Goal: Transaction & Acquisition: Purchase product/service

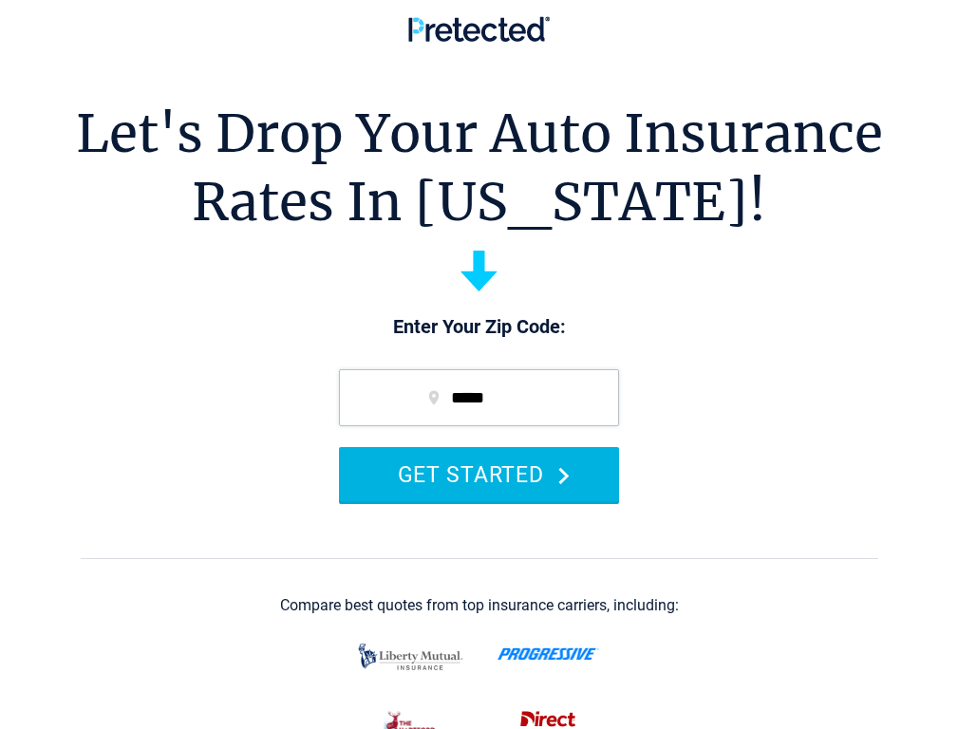
click at [459, 501] on button "GET STARTED" at bounding box center [479, 474] width 280 height 54
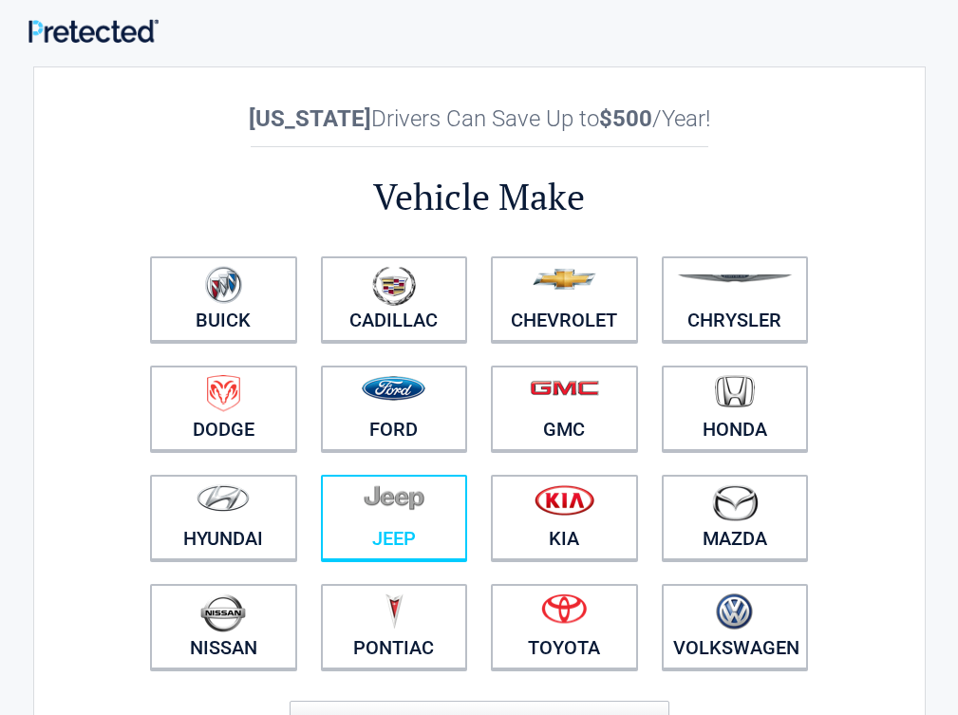
click at [468, 545] on link "Jeep" at bounding box center [394, 517] width 147 height 85
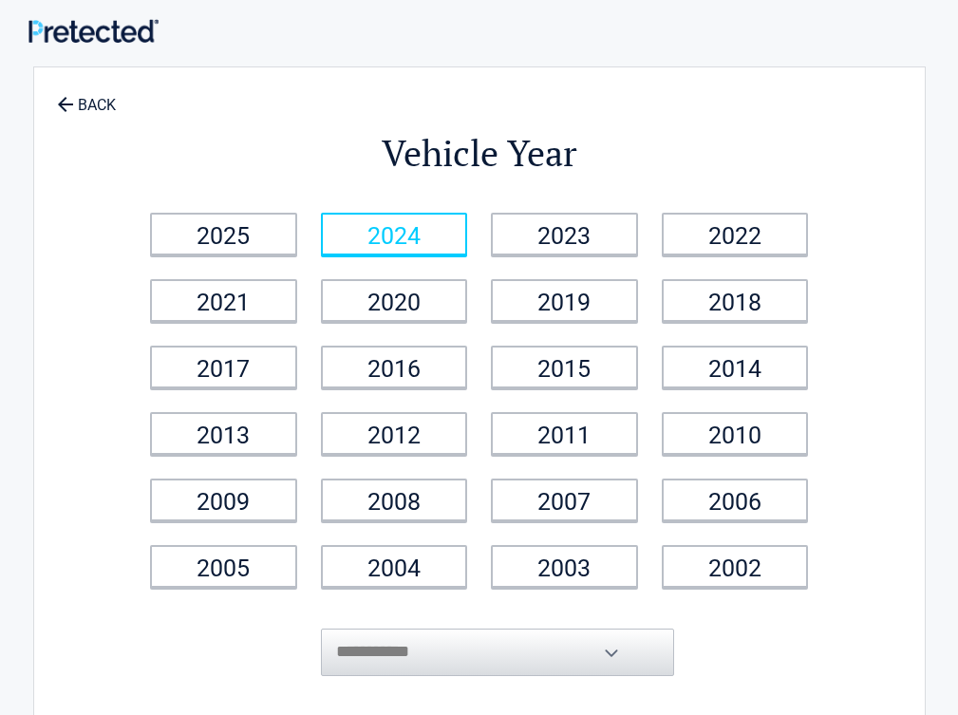
click at [464, 245] on link "2024" at bounding box center [394, 234] width 147 height 43
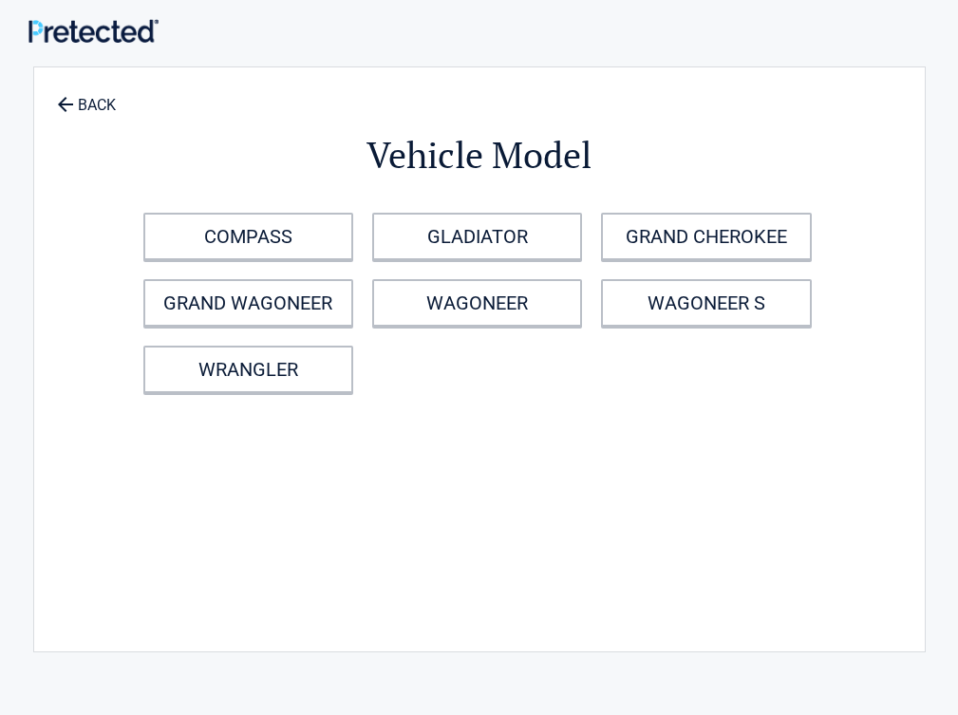
click at [570, 260] on div "COMPASS GLADIATOR GRAND CHEROKEE GRAND WAGONEER WAGONEER WAGONEER S WRANGLER" at bounding box center [484, 302] width 701 height 199
click at [248, 205] on div "COMPASS GLADIATOR GRAND CHEROKEE GRAND WAGONEER WAGONEER WAGONEER S WRANGLER" at bounding box center [484, 302] width 701 height 199
click at [308, 199] on div "Vehicle Model COMPASS GLADIATOR GRAND CHEROKEE GRAND WAGONEER WAGONEER WAGONEER…" at bounding box center [480, 349] width 682 height 527
click at [306, 199] on div "Vehicle Model COMPASS GLADIATOR GRAND CHEROKEE GRAND WAGONEER WAGONEER WAGONEER…" at bounding box center [480, 349] width 682 height 527
click at [330, 248] on link "COMPASS" at bounding box center [248, 236] width 210 height 47
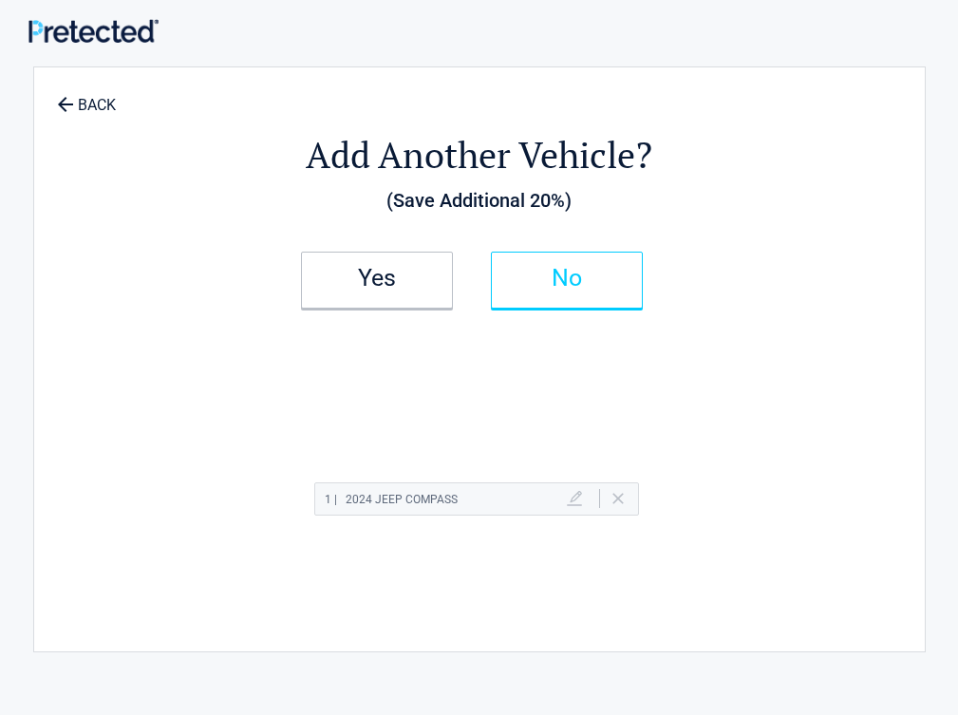
click at [623, 277] on h2 "No" at bounding box center [567, 278] width 112 height 13
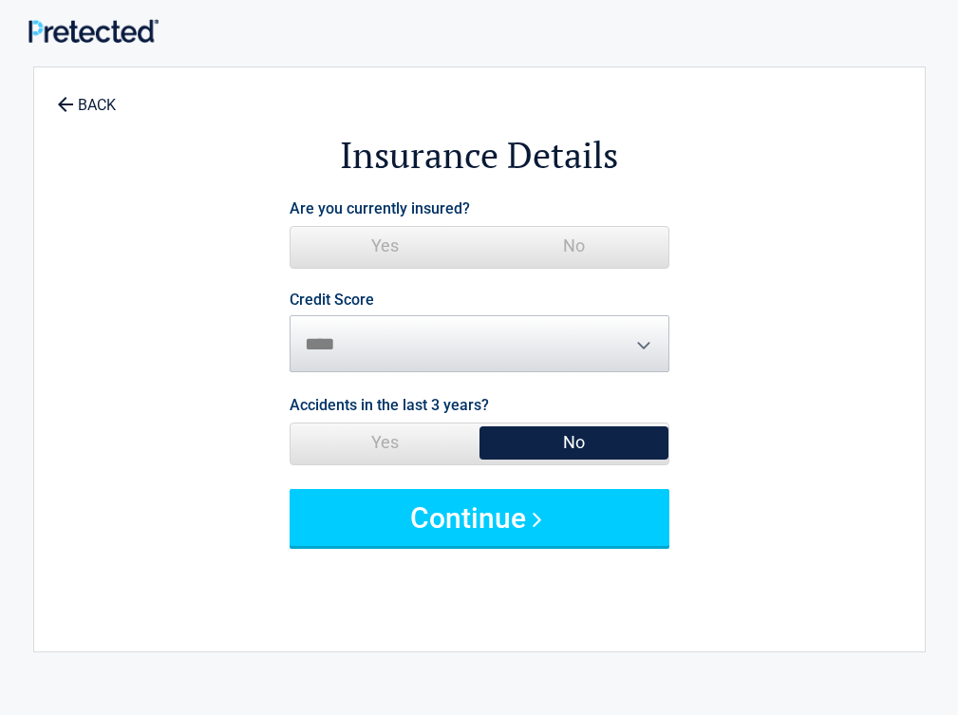
click at [669, 266] on div "Are you currently insured? Yes No" at bounding box center [480, 234] width 380 height 79
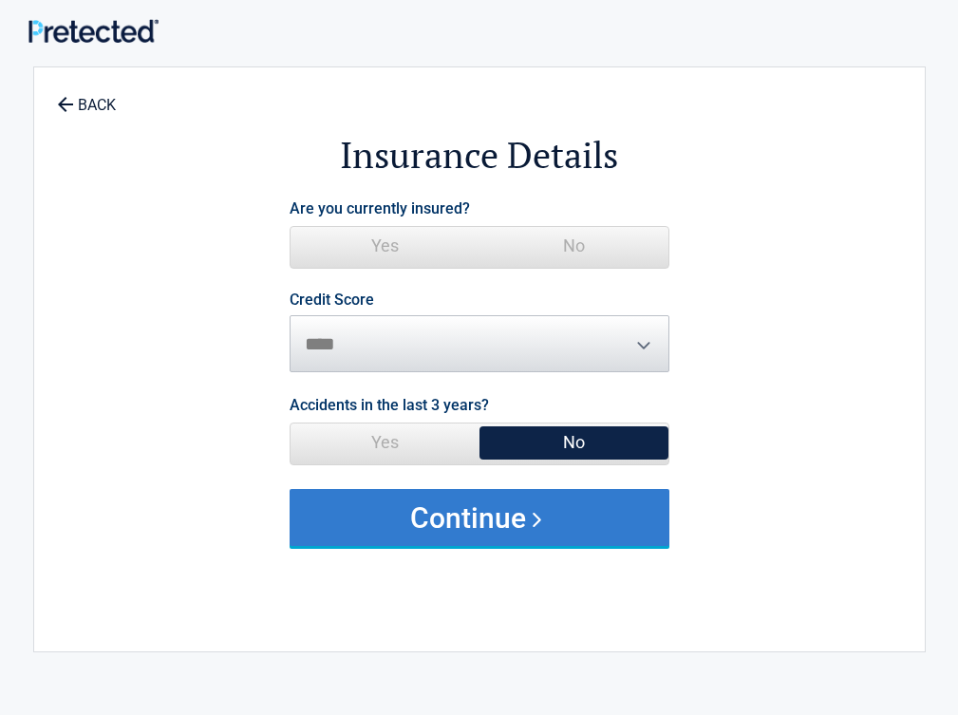
click at [596, 497] on button "Continue" at bounding box center [480, 517] width 380 height 57
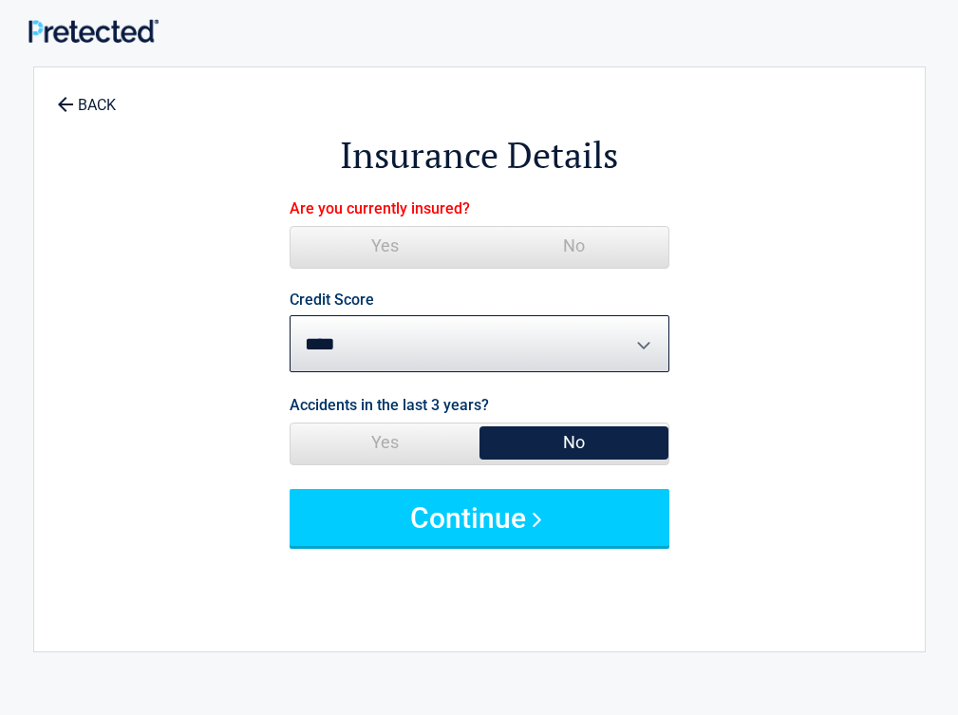
click at [668, 228] on span "No" at bounding box center [573, 246] width 189 height 38
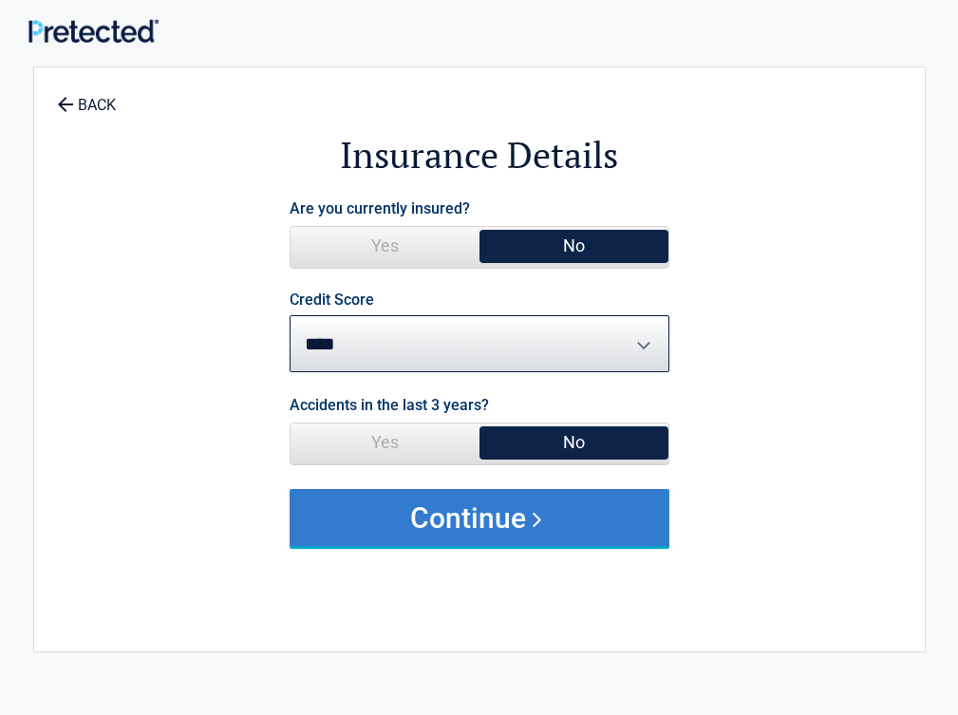
click at [611, 497] on button "Continue" at bounding box center [480, 517] width 380 height 57
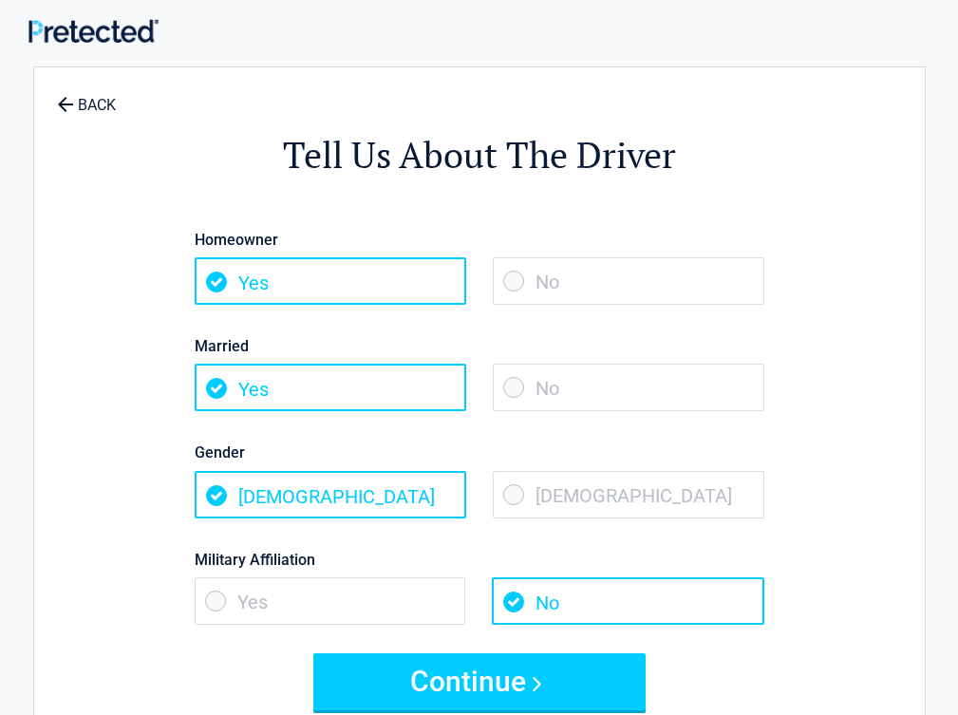
click at [734, 382] on span "No" at bounding box center [629, 387] width 272 height 47
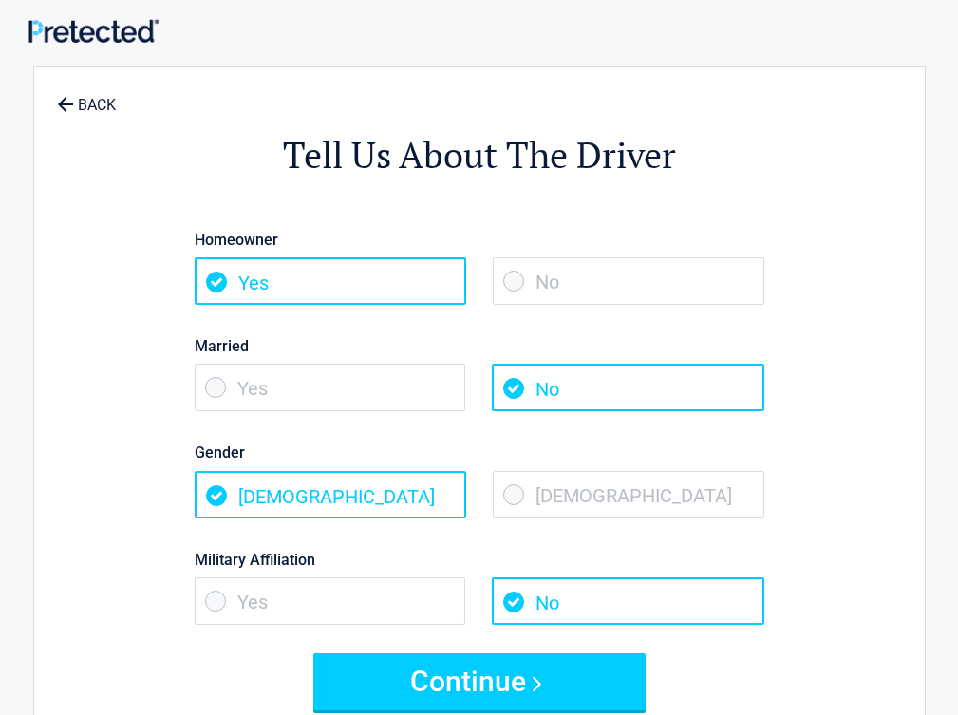
click at [654, 528] on div "Military Affiliation Yes No" at bounding box center [479, 576] width 598 height 106
click at [640, 283] on span "No" at bounding box center [629, 280] width 272 height 47
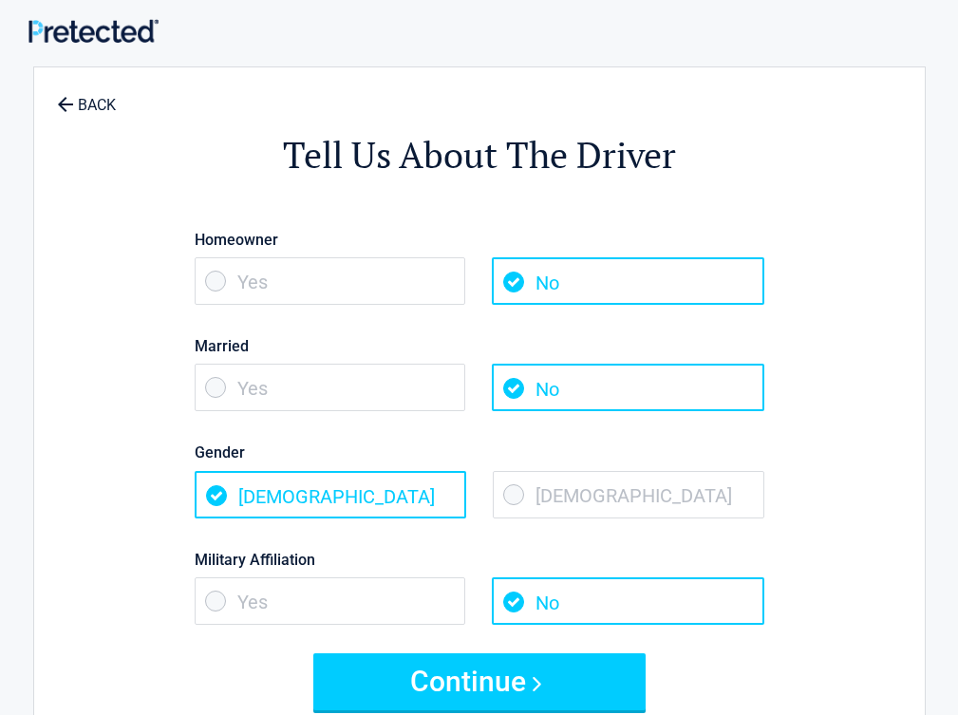
drag, startPoint x: 624, startPoint y: 502, endPoint x: 624, endPoint y: 533, distance: 30.4
click at [624, 502] on span "Female" at bounding box center [629, 494] width 272 height 47
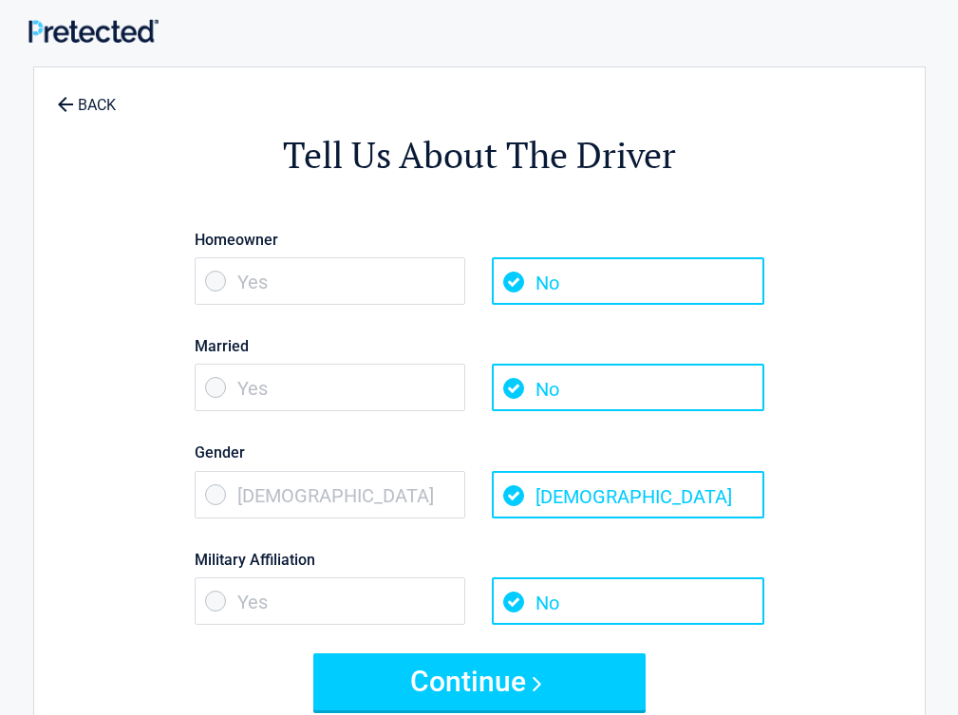
click at [595, 651] on div "Homeowner Yes No Married Yes No Gender Male Female Military Affiliation Yes No" at bounding box center [480, 428] width 570 height 450
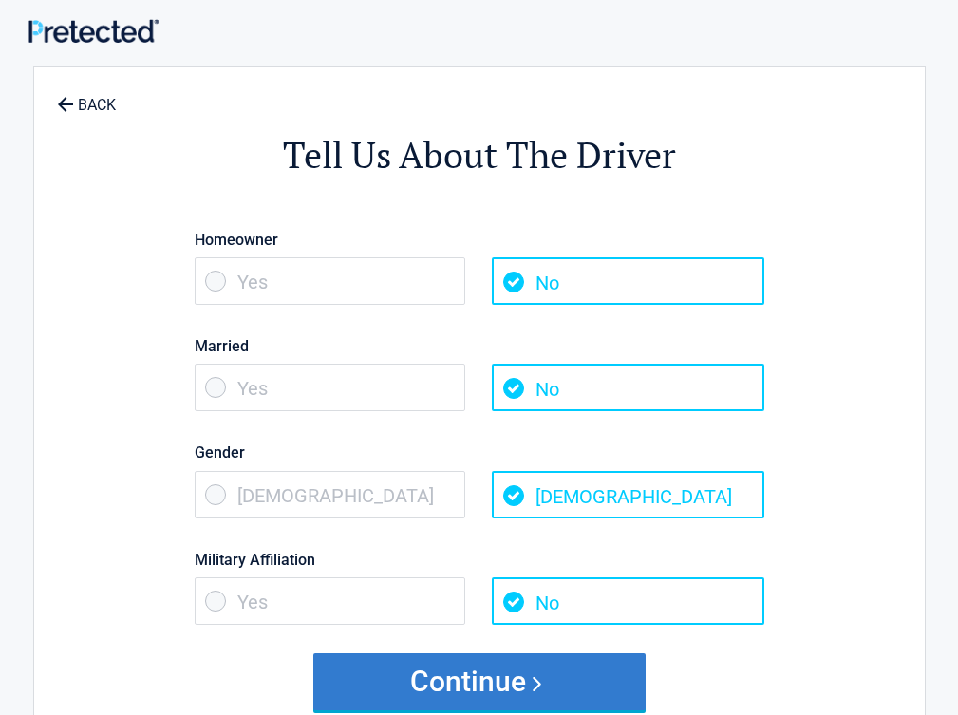
click at [583, 682] on button "Continue" at bounding box center [479, 681] width 332 height 57
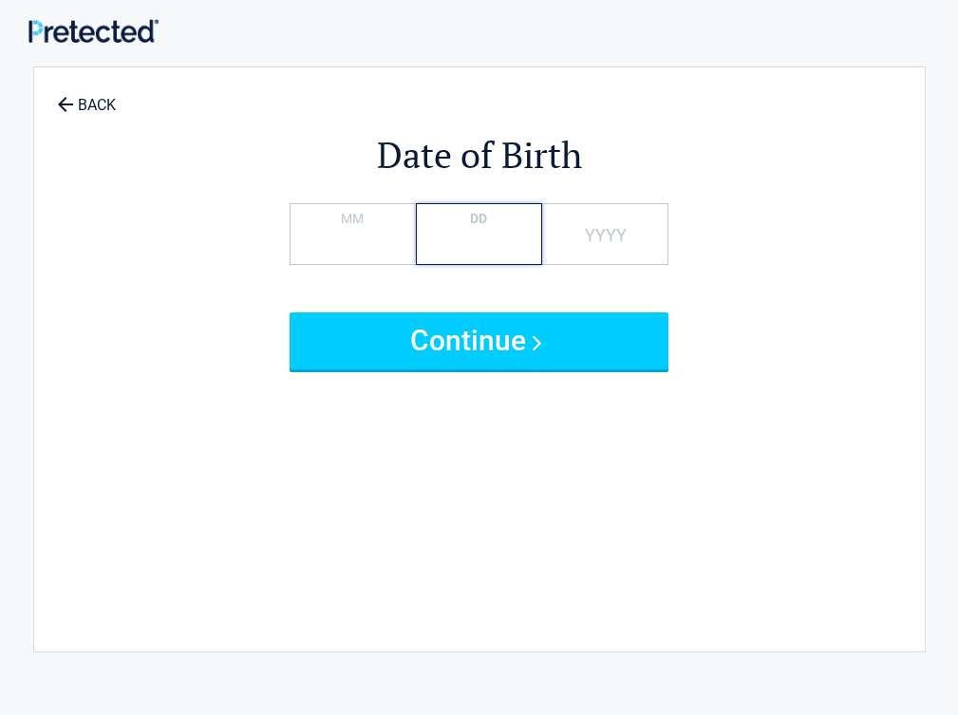
type input "*"
type input "**"
type input "****"
click at [290, 312] on button "Continue" at bounding box center [480, 340] width 380 height 57
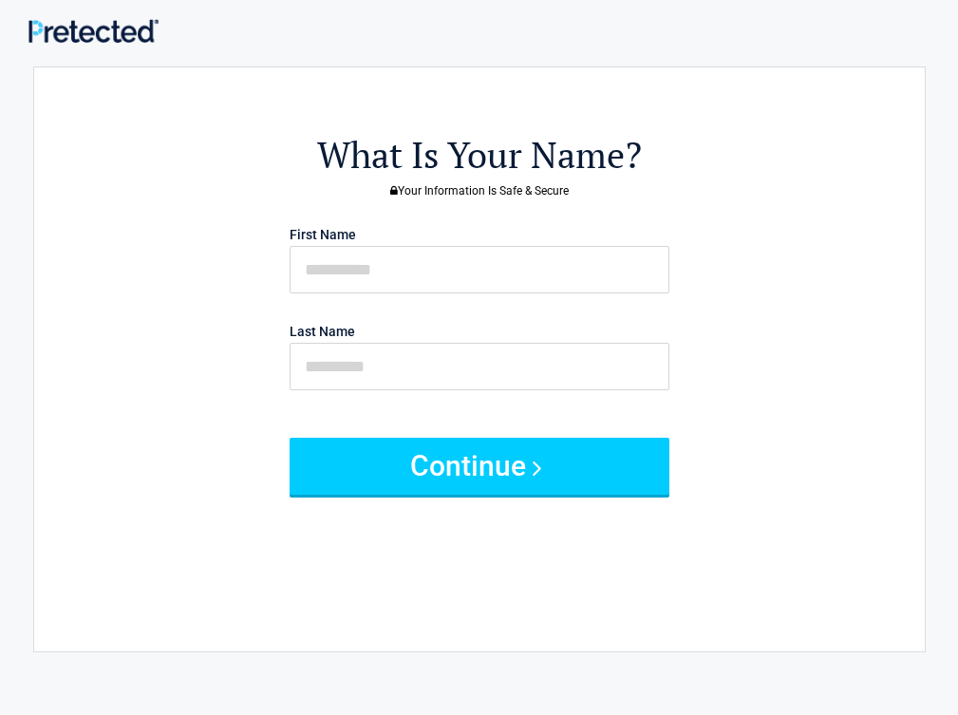
click at [478, 244] on p "First Name" at bounding box center [479, 256] width 399 height 73
click at [493, 254] on input "text" at bounding box center [480, 269] width 380 height 47
click at [356, 241] on label "First Name" at bounding box center [323, 234] width 66 height 13
click at [0, 0] on input "First Name" at bounding box center [0, 0] width 0 height 0
type input "*********"
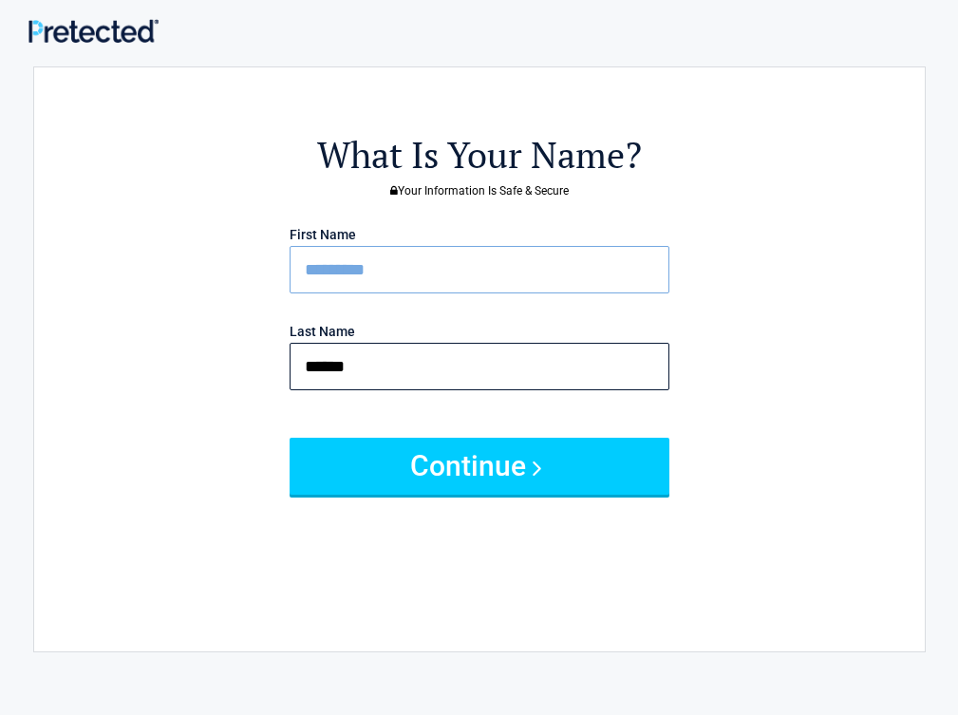
type input "******"
click at [290, 438] on button "Continue" at bounding box center [480, 466] width 380 height 57
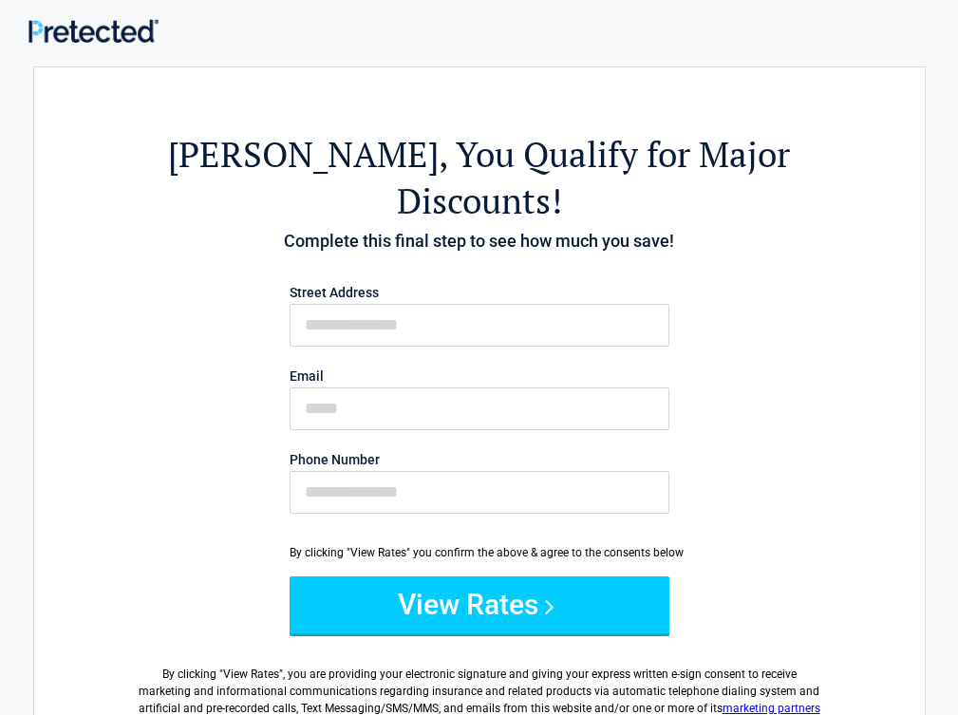
click at [430, 286] on label "Street Address" at bounding box center [480, 292] width 380 height 13
click at [430, 304] on input "First Name" at bounding box center [480, 325] width 380 height 43
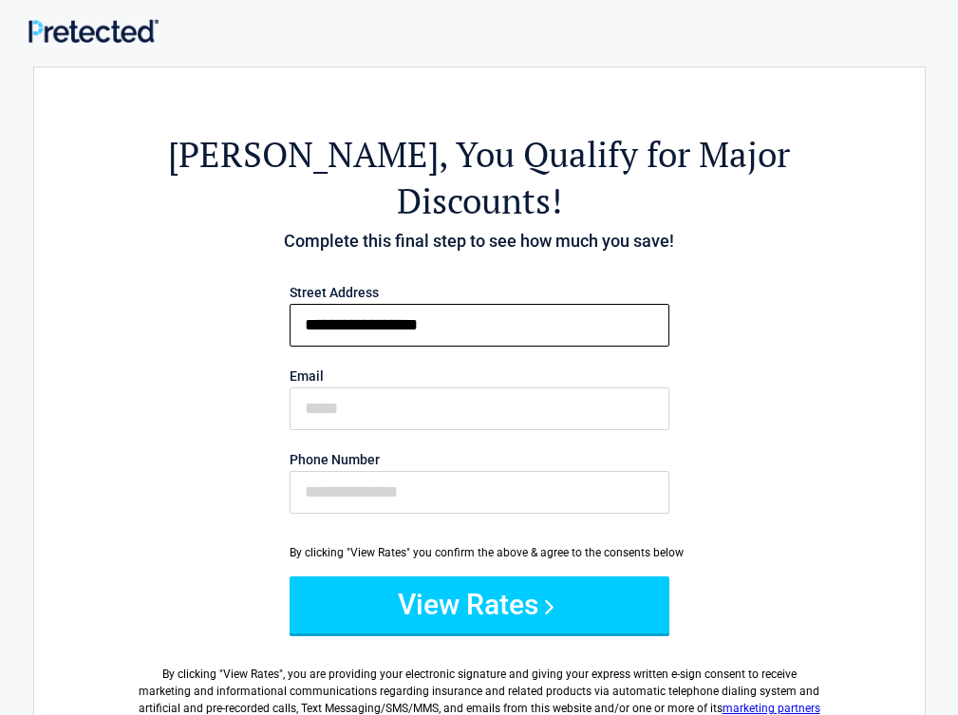
type input "**********"
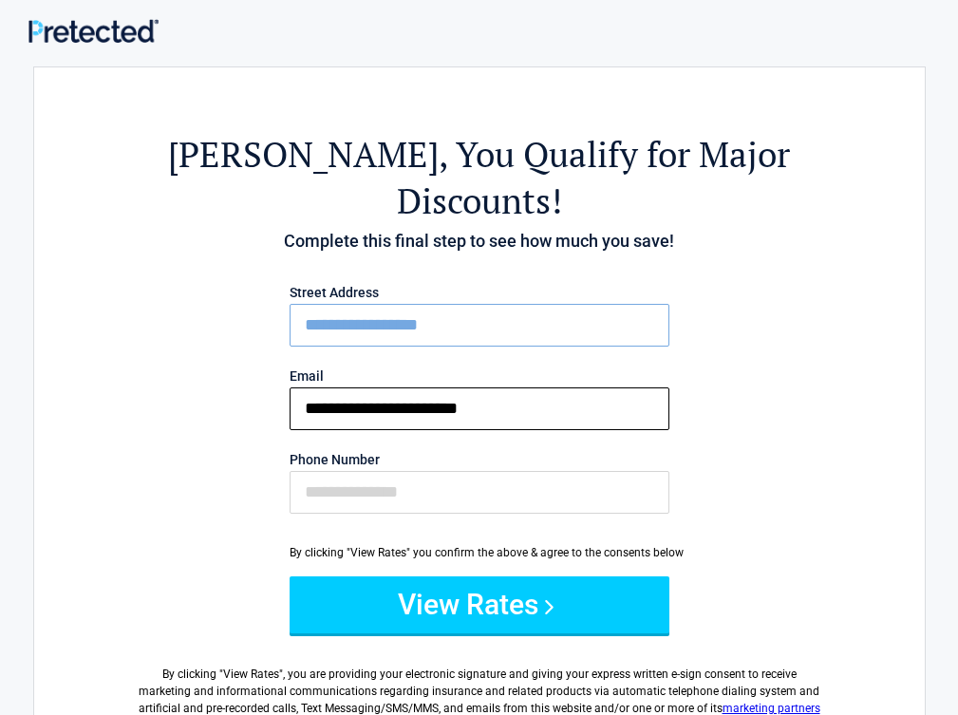
type input "**********"
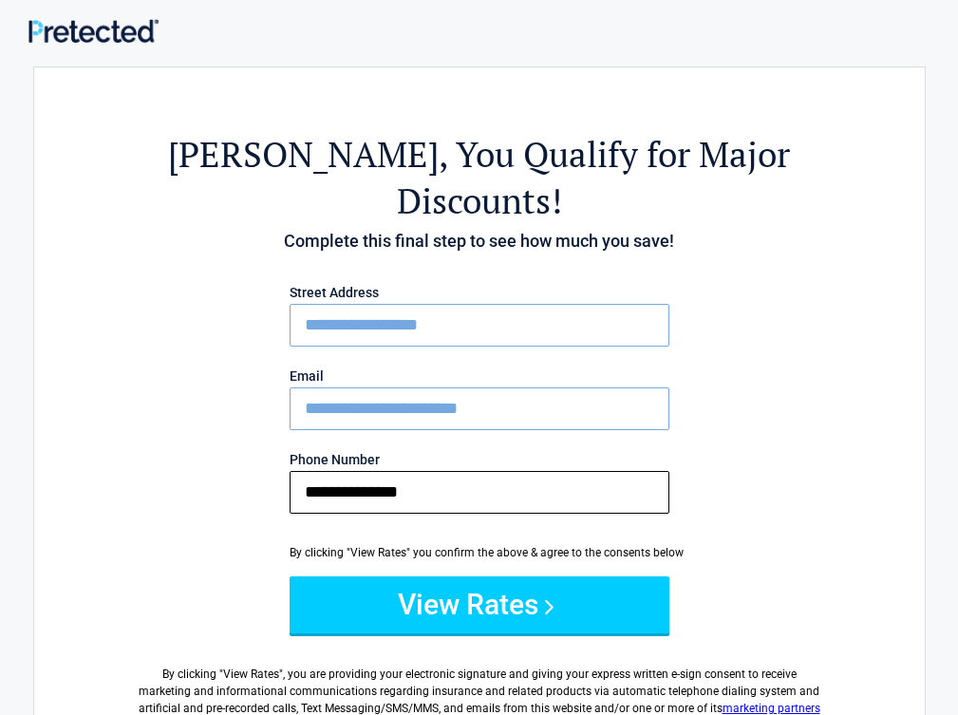
type input "**********"
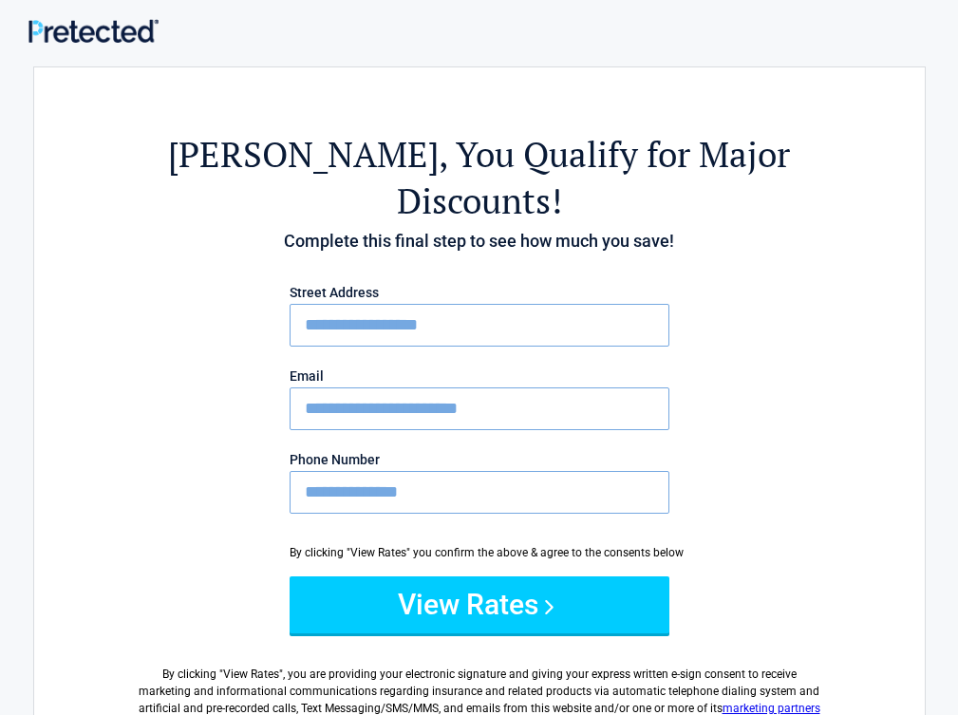
click at [290, 576] on button "View Rates" at bounding box center [480, 604] width 380 height 57
